Goal: Navigation & Orientation: Find specific page/section

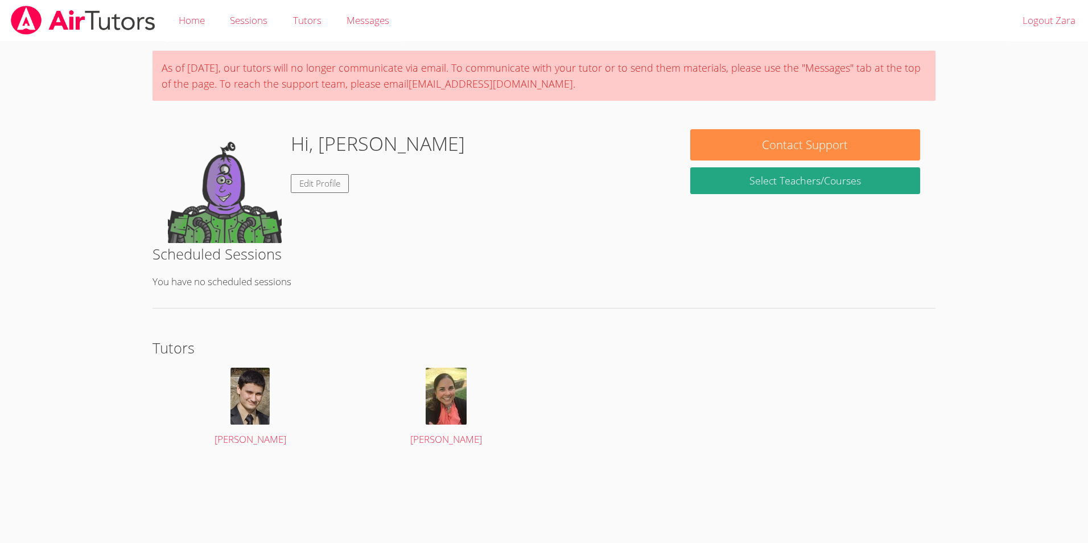
click at [125, 28] on img at bounding box center [83, 20] width 147 height 29
click at [187, 27] on link "Home" at bounding box center [191, 21] width 51 height 42
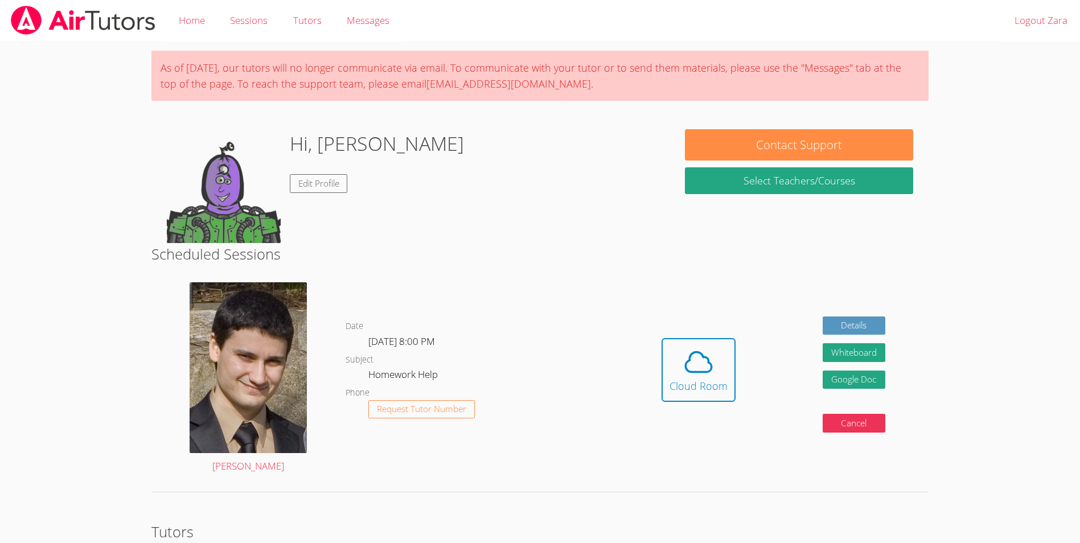
scroll to position [91, 0]
